Goal: Task Accomplishment & Management: Manage account settings

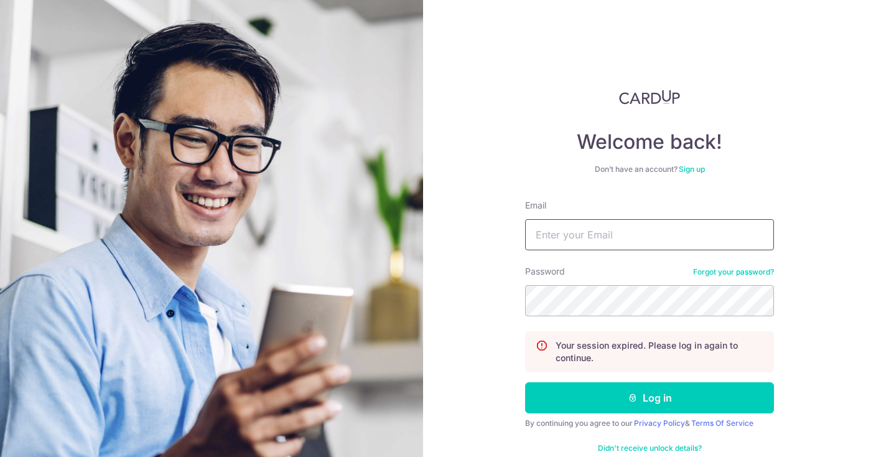
click at [646, 223] on input "Email" at bounding box center [649, 234] width 249 height 31
click at [634, 241] on input "Email" at bounding box center [649, 234] width 249 height 31
type input "[EMAIL_ADDRESS][DOMAIN_NAME]"
click at [525, 382] on button "Log in" at bounding box center [649, 397] width 249 height 31
